Goal: Transaction & Acquisition: Purchase product/service

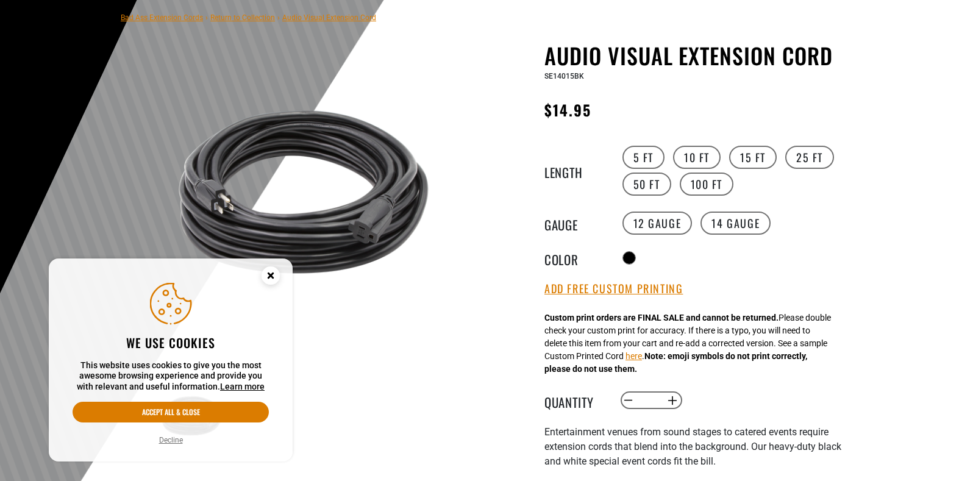
scroll to position [87, 0]
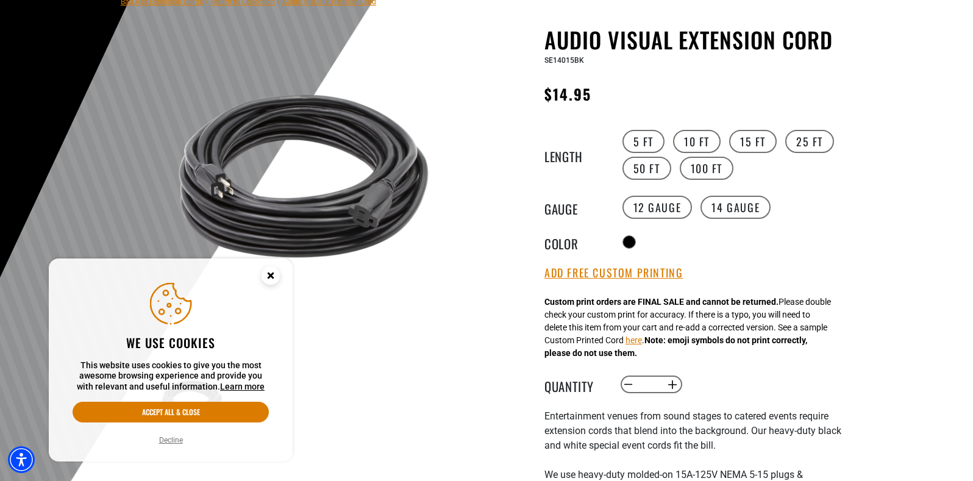
scroll to position [135, 0]
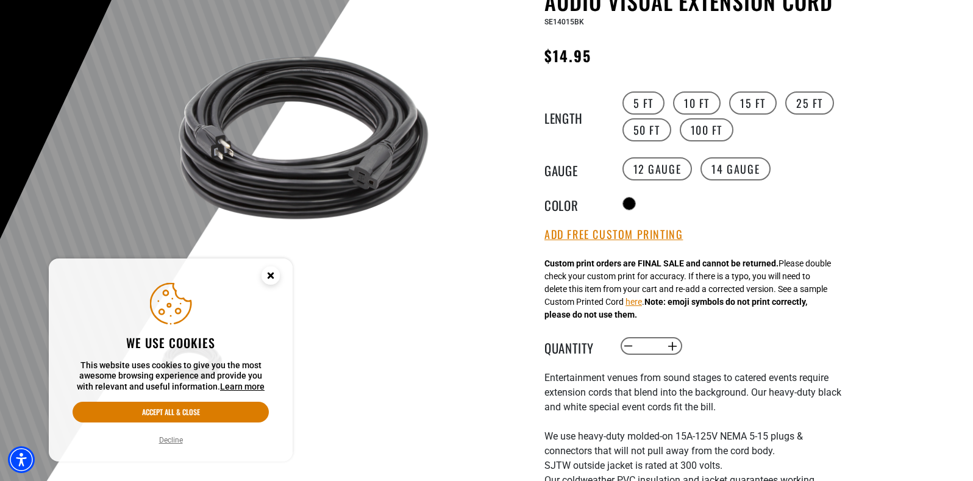
scroll to position [409, 0]
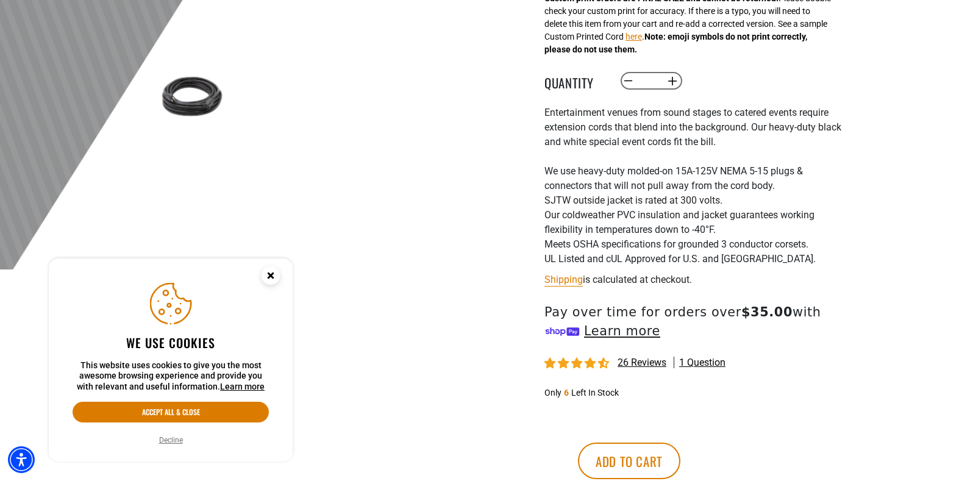
click at [548, 431] on shop-pay-wallet-button at bounding box center [546, 426] width 2 height 12
click at [635, 368] on span "26 reviews" at bounding box center [642, 363] width 49 height 12
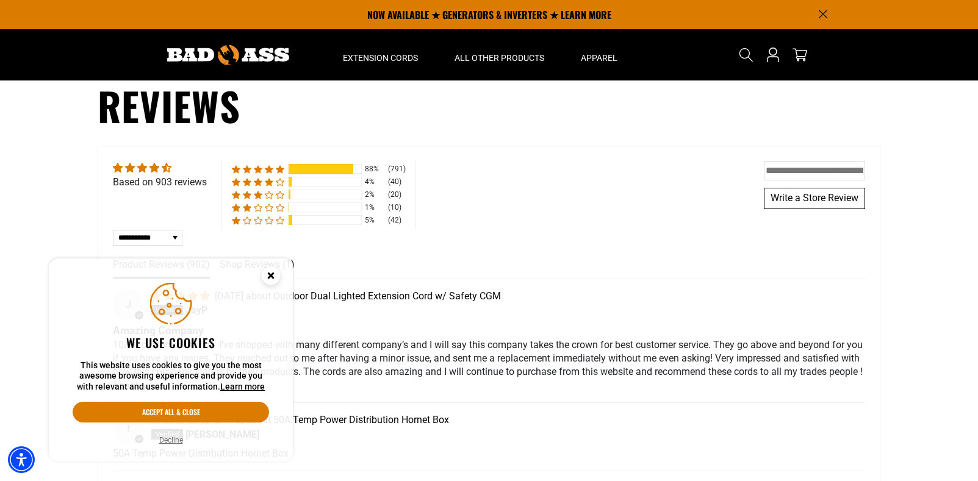
click at [267, 278] on circle "Cookie Consent" at bounding box center [271, 276] width 18 height 18
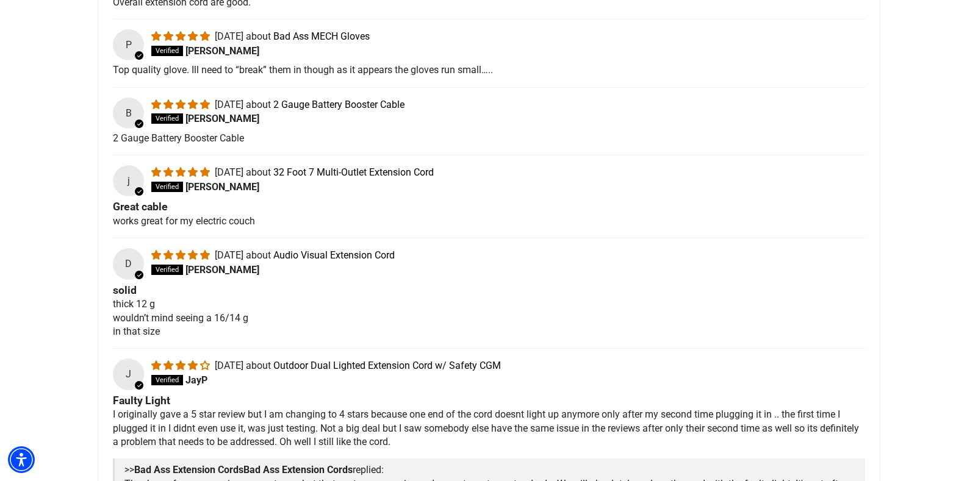
scroll to position [619, 0]
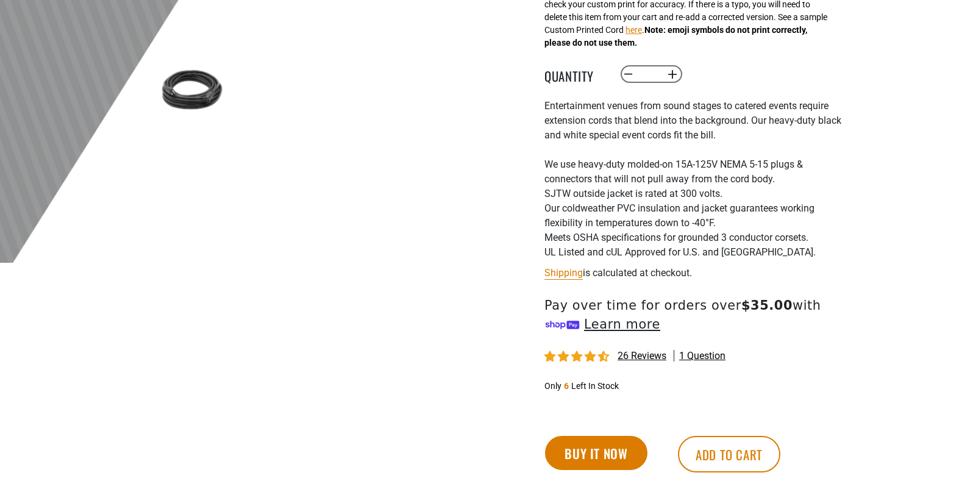
click at [643, 361] on span "26 reviews" at bounding box center [642, 356] width 49 height 12
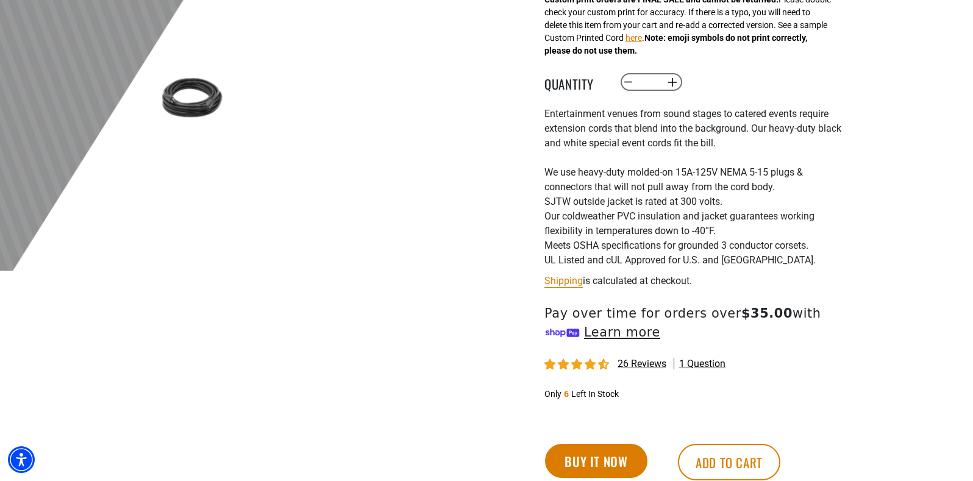
scroll to position [448, 0]
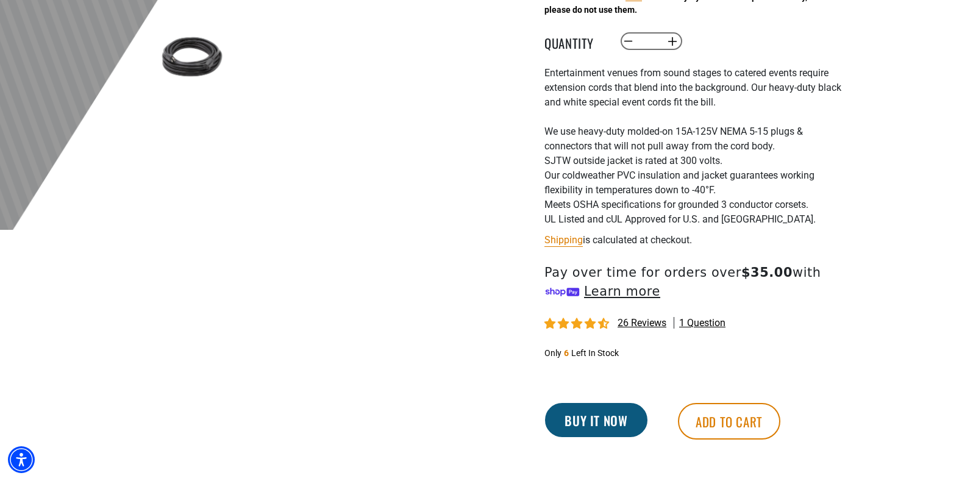
click at [608, 431] on button "Buy it now" at bounding box center [596, 420] width 102 height 34
